Goal: Check status: Check status

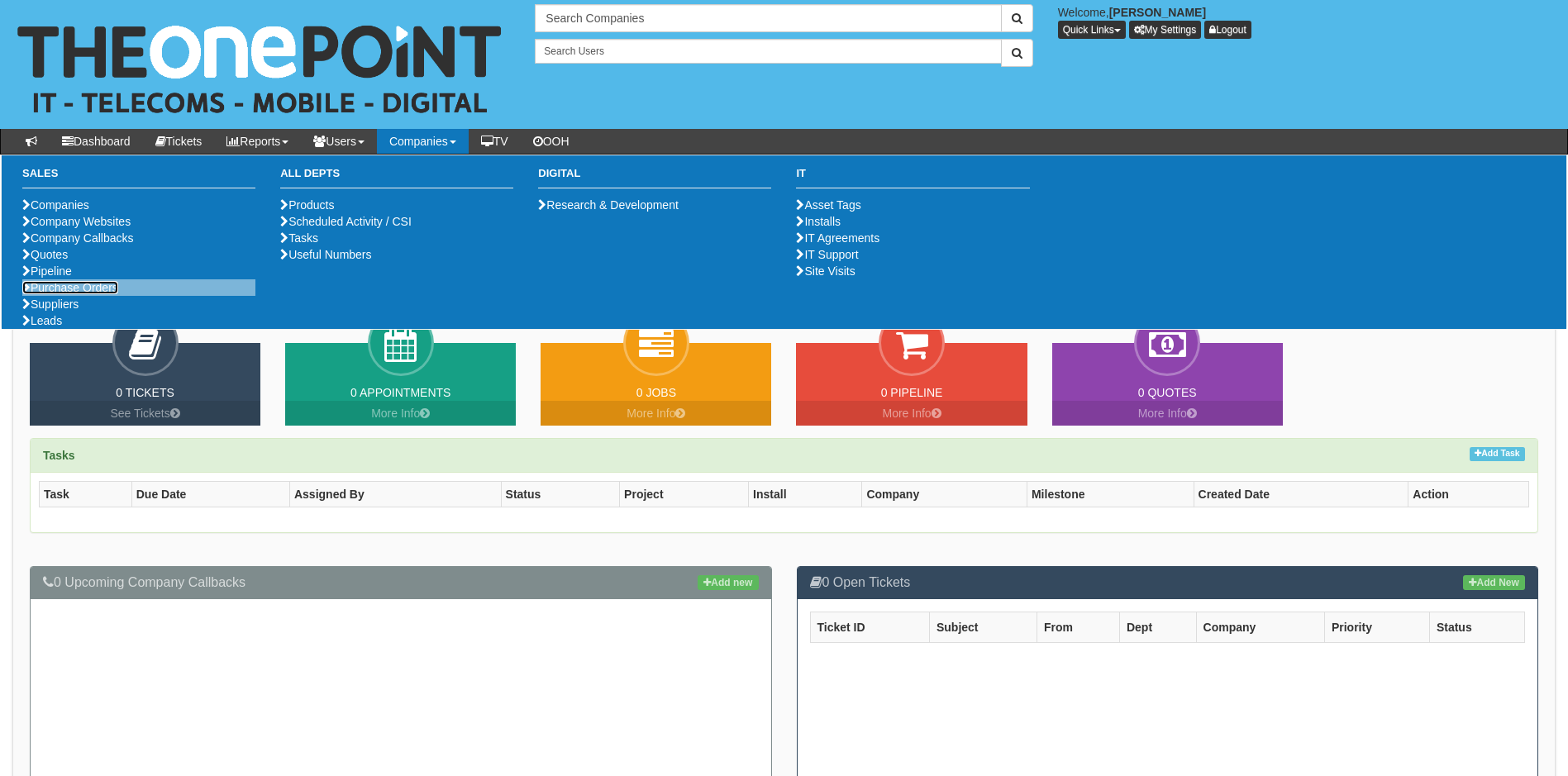
click at [59, 294] on link "Purchase Orders" at bounding box center [70, 287] width 96 height 13
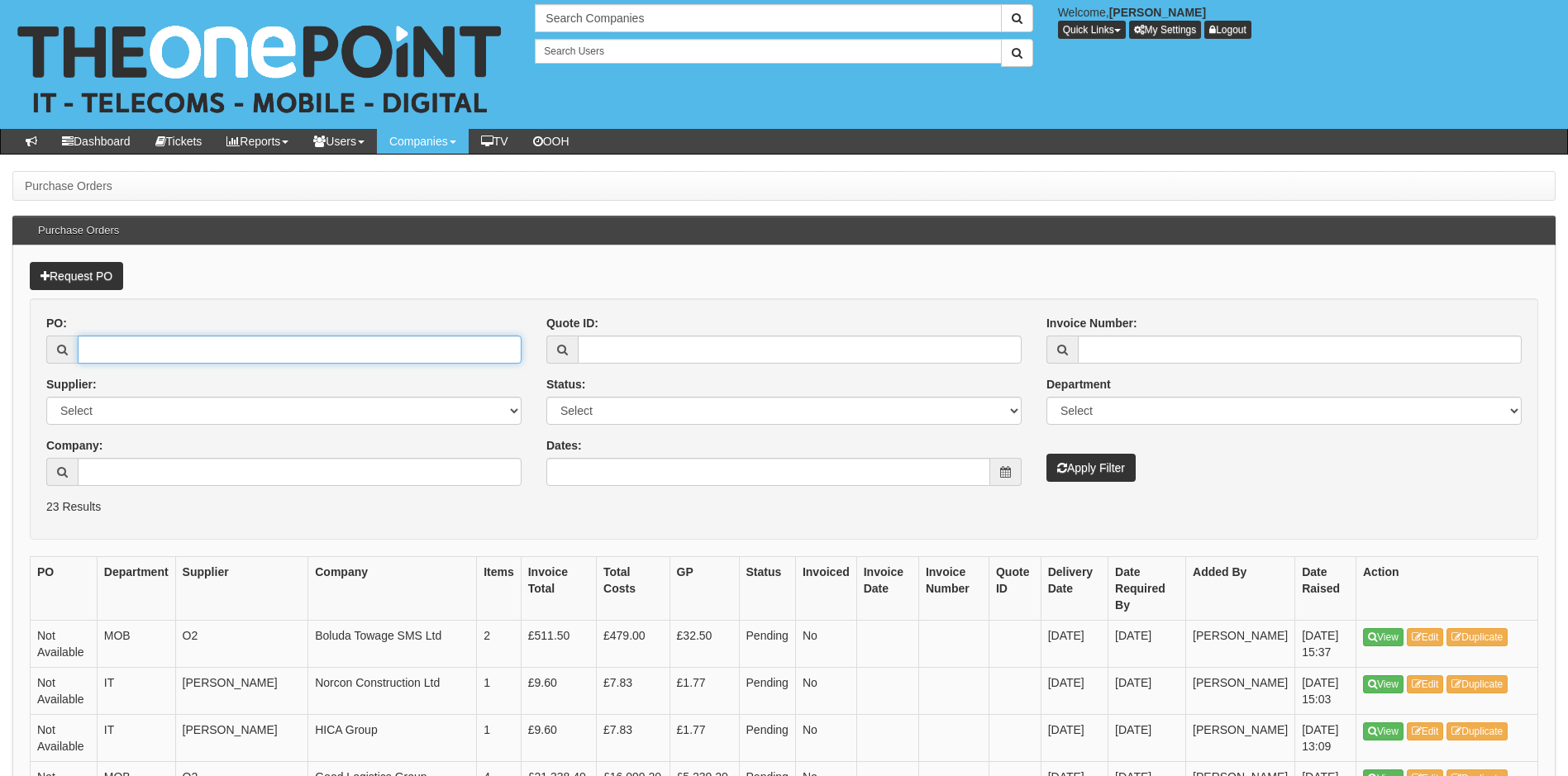
click at [135, 358] on input "PO:" at bounding box center [299, 349] width 444 height 28
type input "19350"
click at [1047, 454] on button "Apply Filter" at bounding box center [1091, 468] width 89 height 28
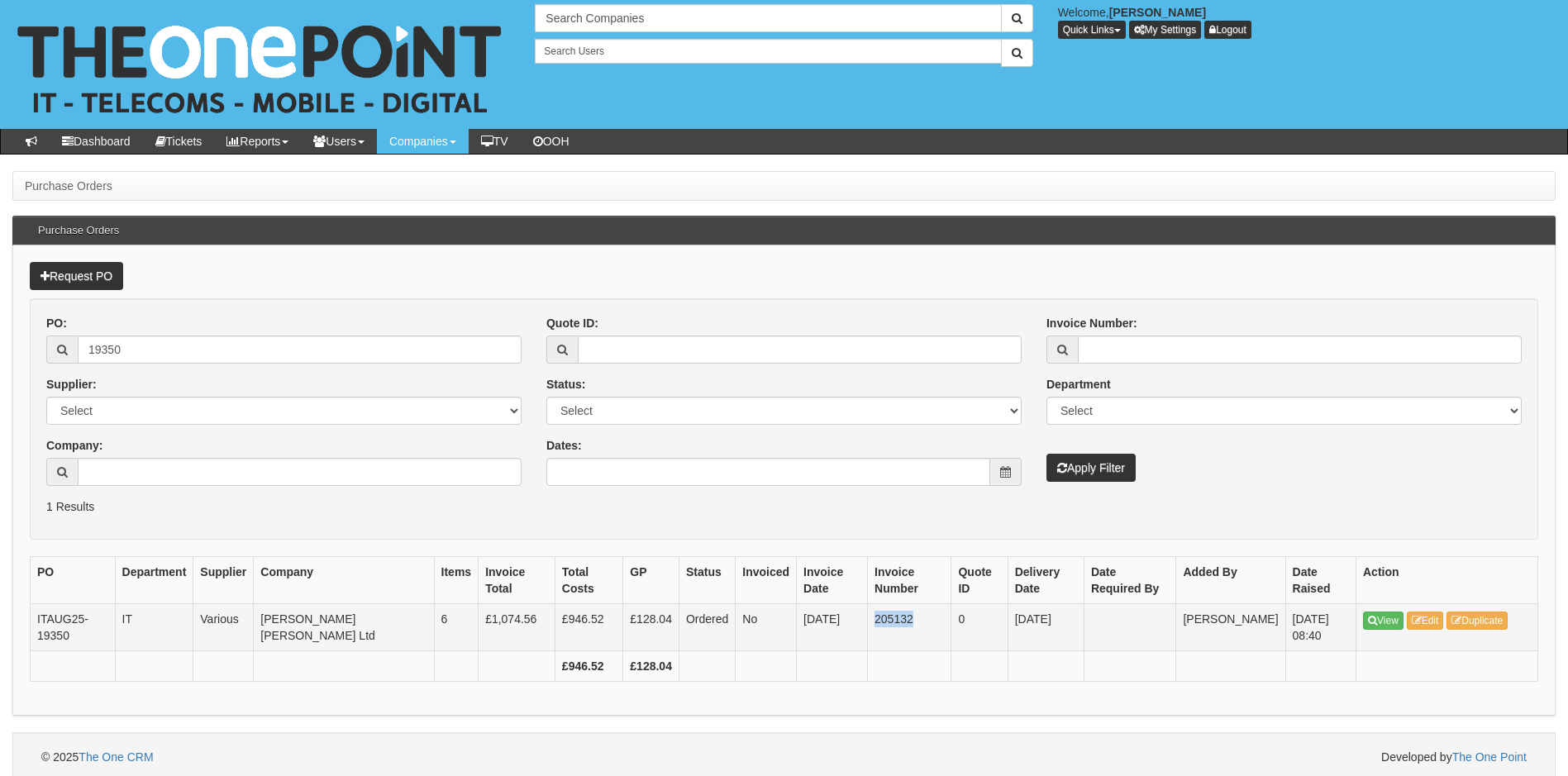
drag, startPoint x: 848, startPoint y: 615, endPoint x: 891, endPoint y: 615, distance: 43.0
click at [891, 615] on td "205132" at bounding box center [909, 627] width 83 height 47
copy td "205132"
drag, startPoint x: 136, startPoint y: 346, endPoint x: 73, endPoint y: 346, distance: 63.0
click at [73, 346] on div "19350" at bounding box center [284, 349] width 476 height 28
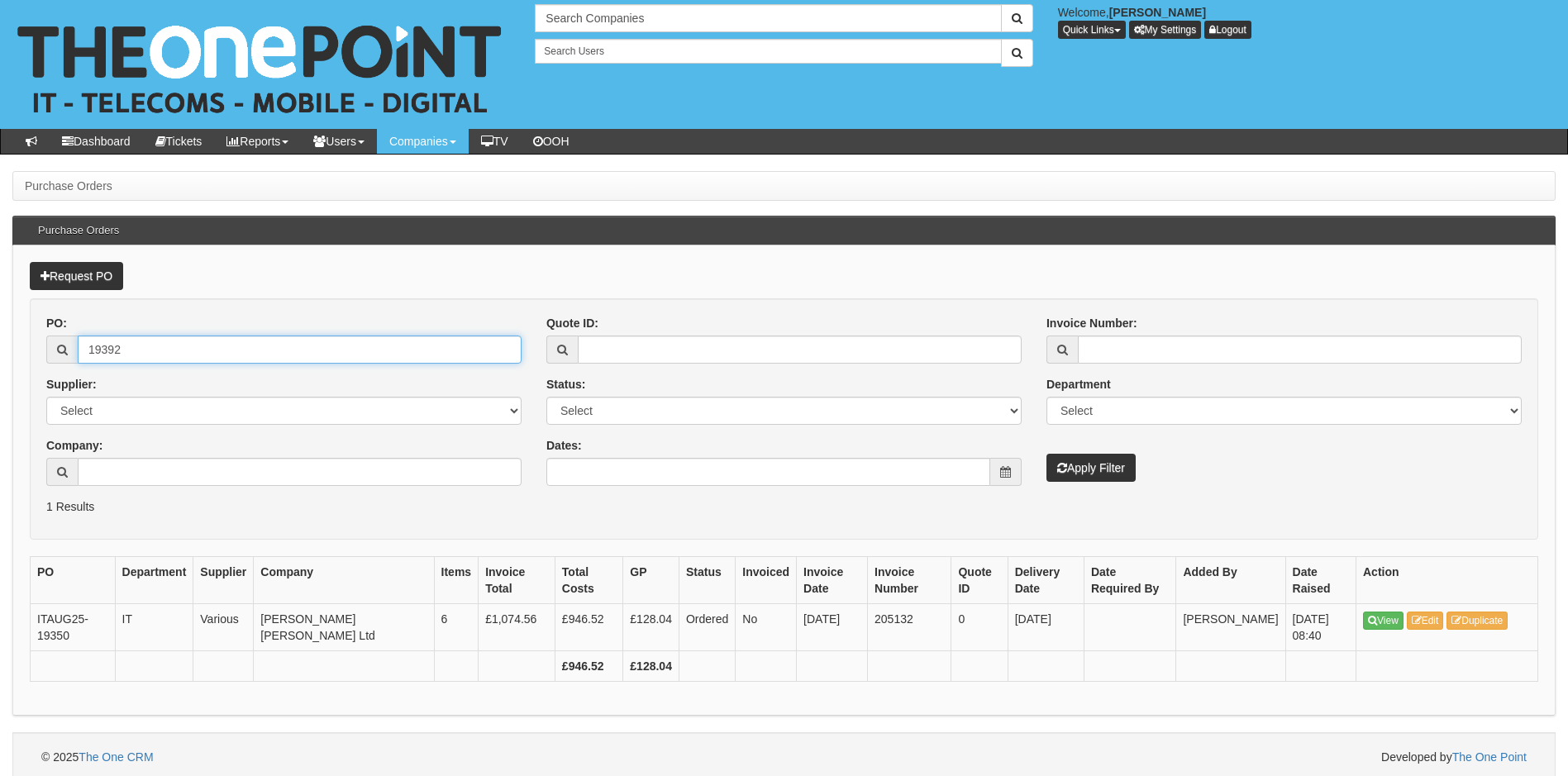
type input "19392"
click at [1047, 454] on button "Apply Filter" at bounding box center [1091, 468] width 89 height 28
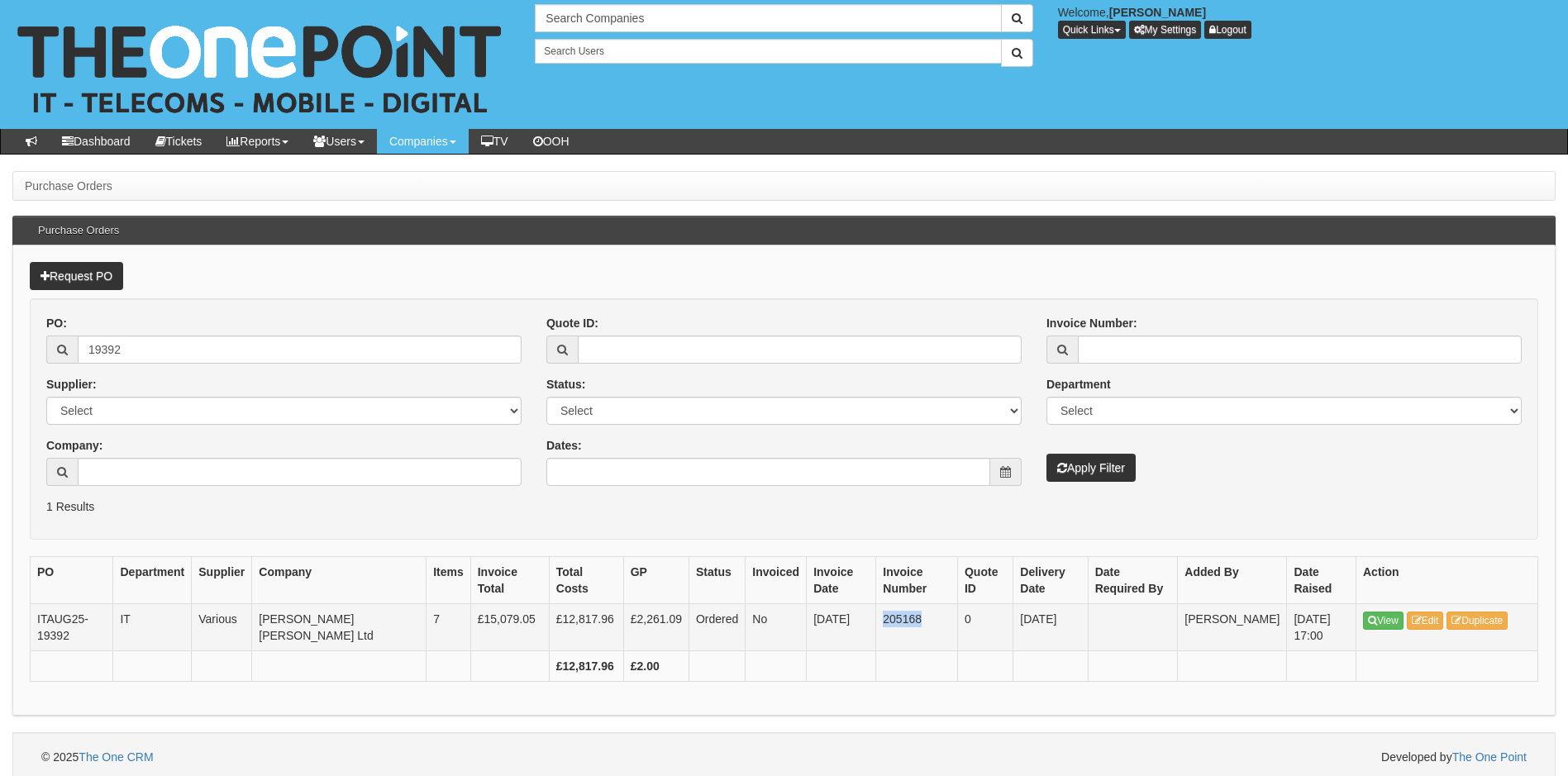
drag, startPoint x: 858, startPoint y: 618, endPoint x: 896, endPoint y: 621, distance: 38.1
click at [896, 621] on td "205168" at bounding box center [917, 627] width 82 height 47
copy td "205168"
drag, startPoint x: 169, startPoint y: 349, endPoint x: 50, endPoint y: 385, distance: 124.3
click at [50, 385] on div "PO: 19392 Supplier: Select 123 REG.co.uk 1Password 3 4Gon AA Jones Electric Ltd…" at bounding box center [283, 407] width 500 height 184
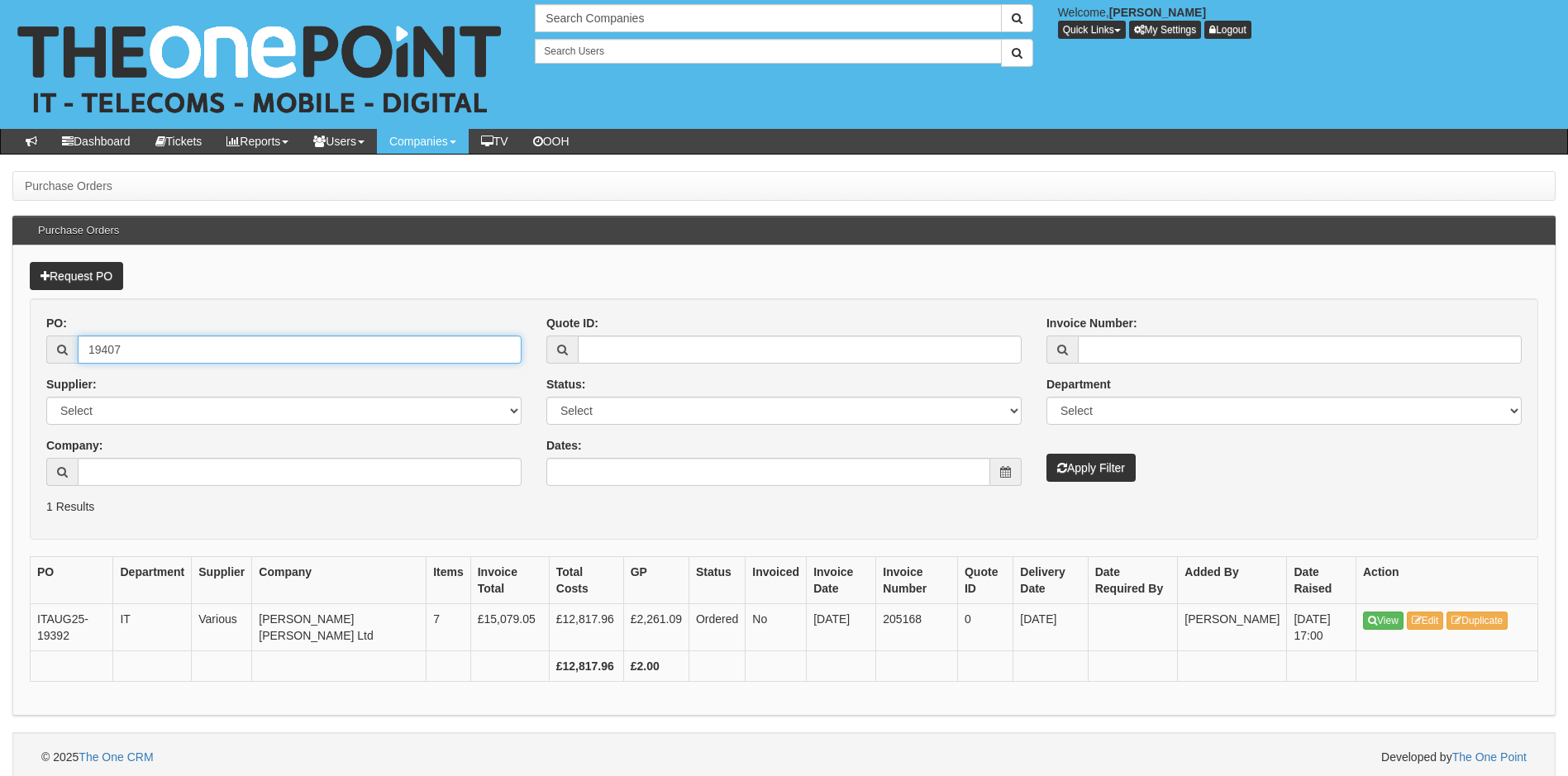
type input "19407"
click at [1047, 454] on button "Apply Filter" at bounding box center [1091, 468] width 89 height 28
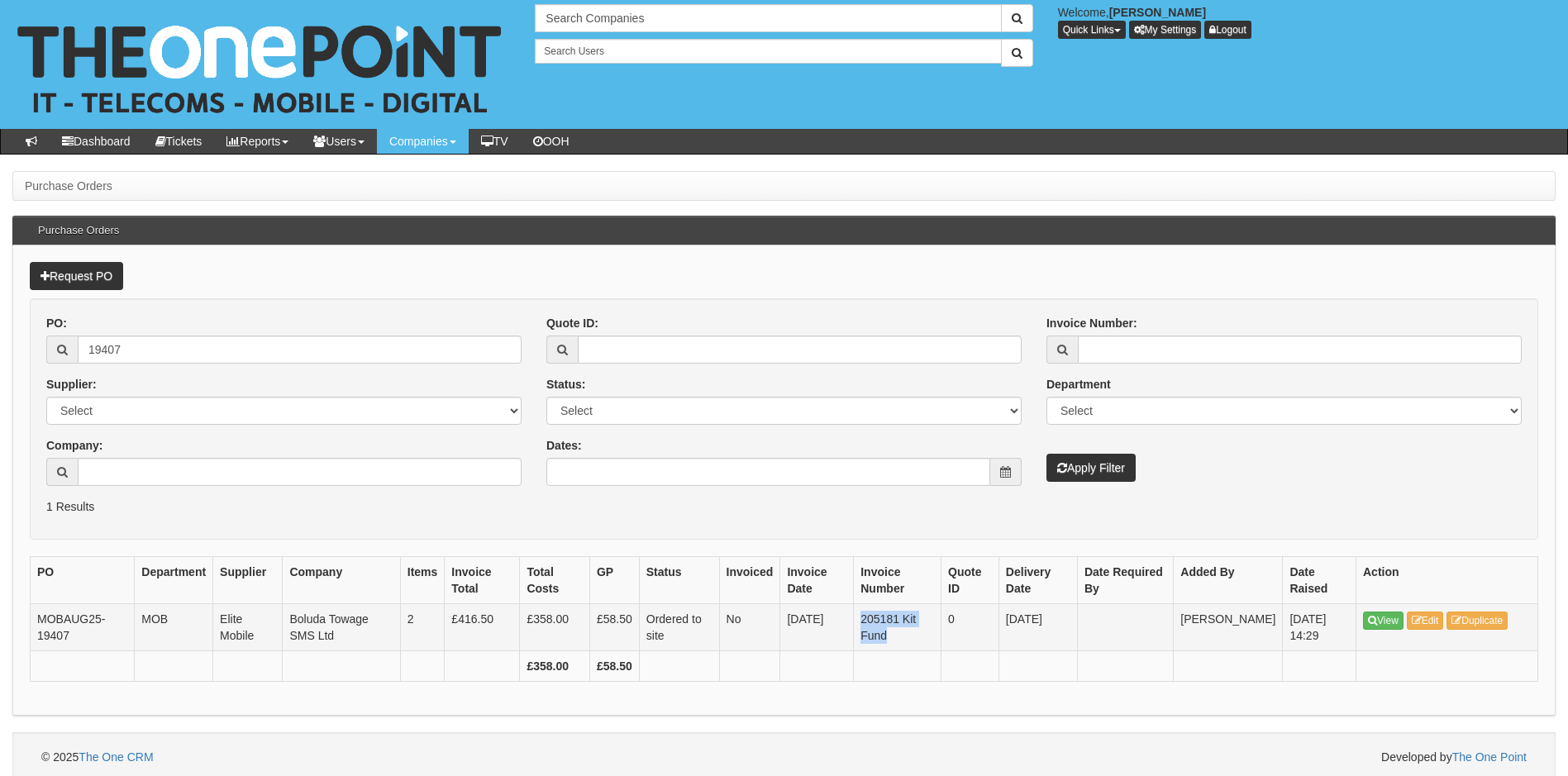
drag, startPoint x: 872, startPoint y: 617, endPoint x: 921, endPoint y: 634, distance: 51.9
click at [921, 634] on td "205181 Kit Fund" at bounding box center [898, 627] width 88 height 47
copy td "205181 Kit Fund"
